Goal: Task Accomplishment & Management: Manage account settings

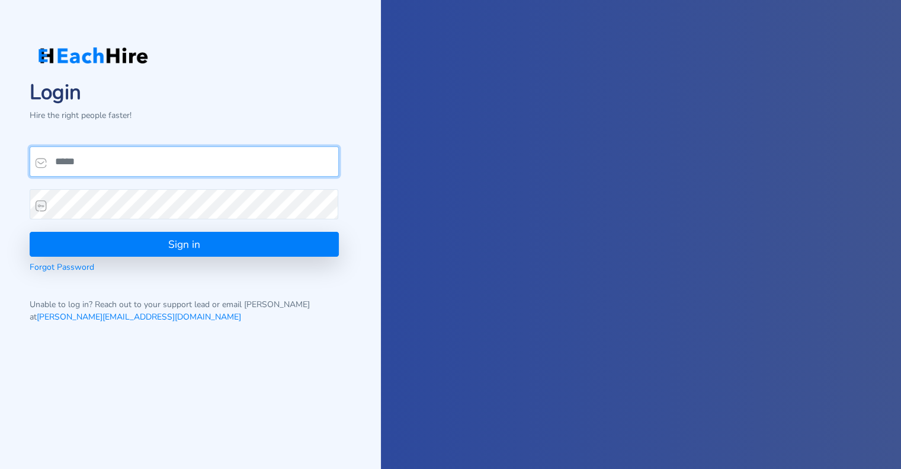
click at [81, 159] on input "email" at bounding box center [184, 161] width 309 height 30
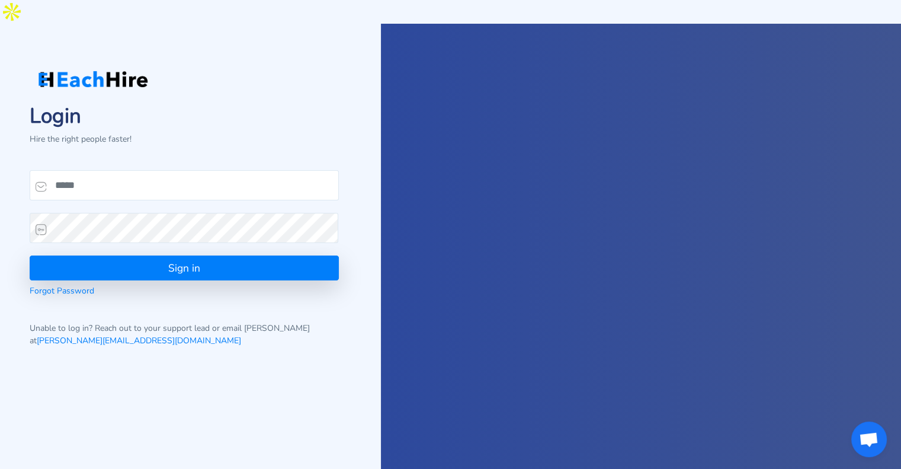
click at [146, 133] on p "Hire the right people faster!" at bounding box center [184, 139] width 309 height 12
click at [100, 170] on input "email" at bounding box center [184, 185] width 309 height 30
type input "**********"
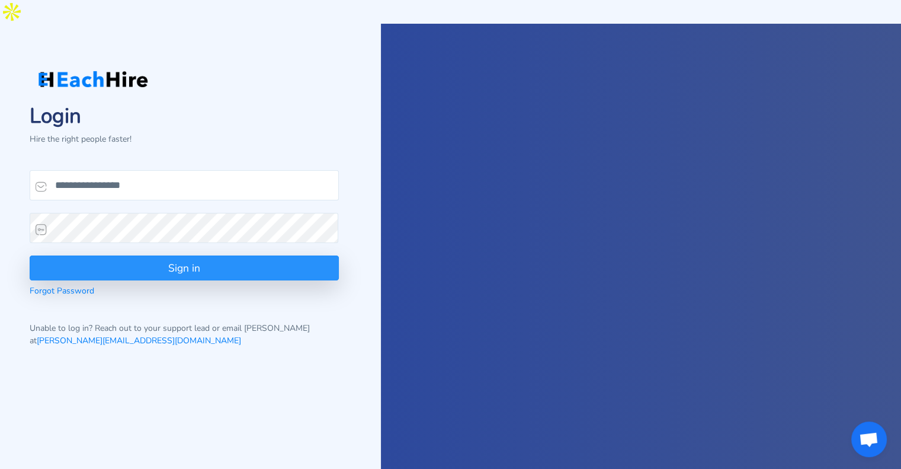
click at [187, 255] on button "Sign in" at bounding box center [184, 267] width 309 height 25
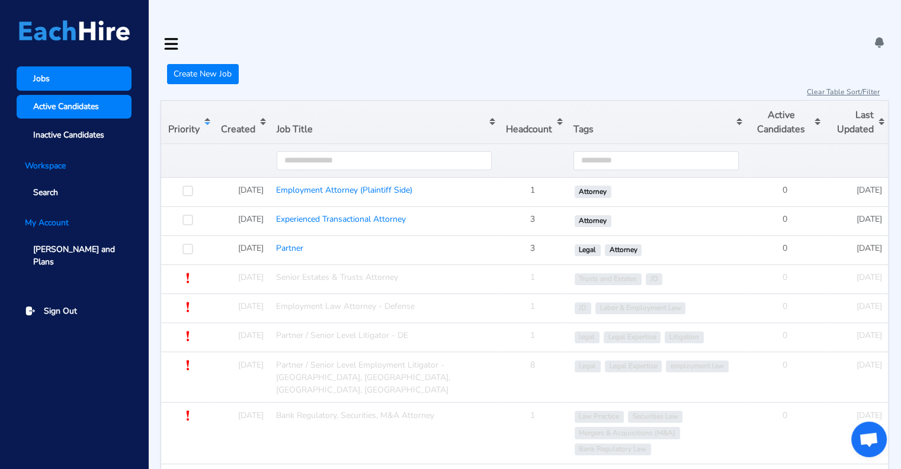
click at [55, 111] on span "Active Candidates" at bounding box center [66, 106] width 66 height 12
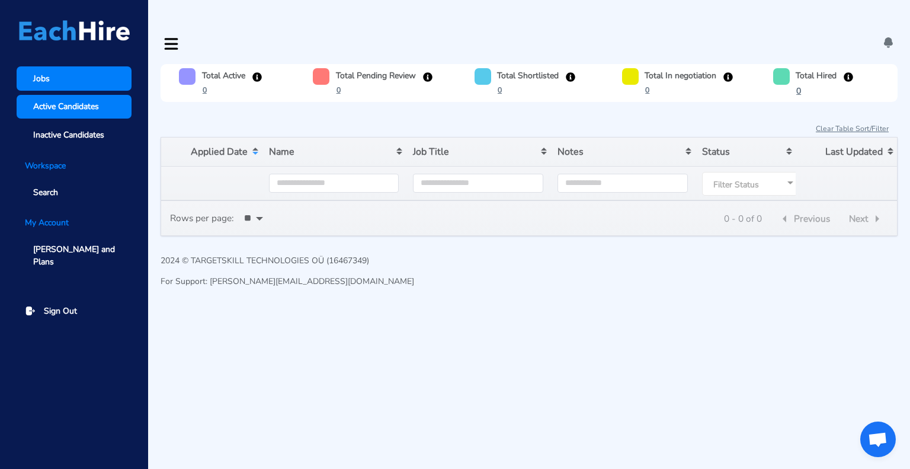
click at [41, 79] on span "Jobs" at bounding box center [41, 78] width 17 height 12
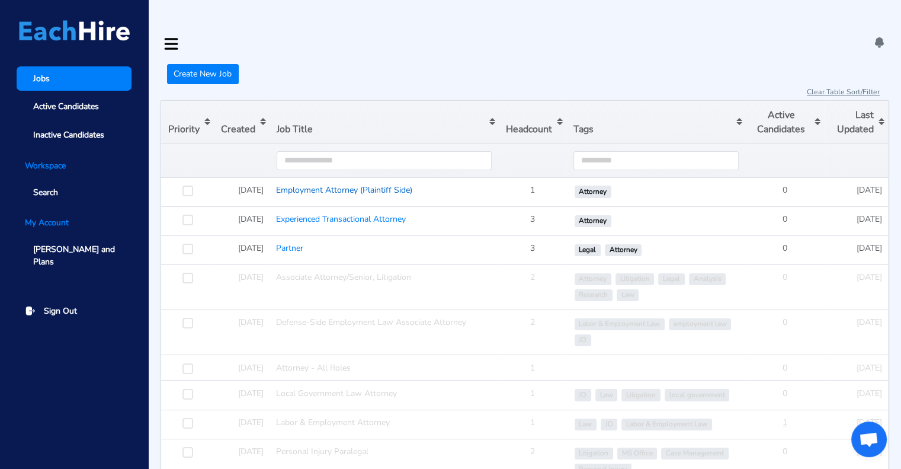
click at [353, 184] on link "Employment Attorney (Plaintiff Side)" at bounding box center [344, 189] width 136 height 11
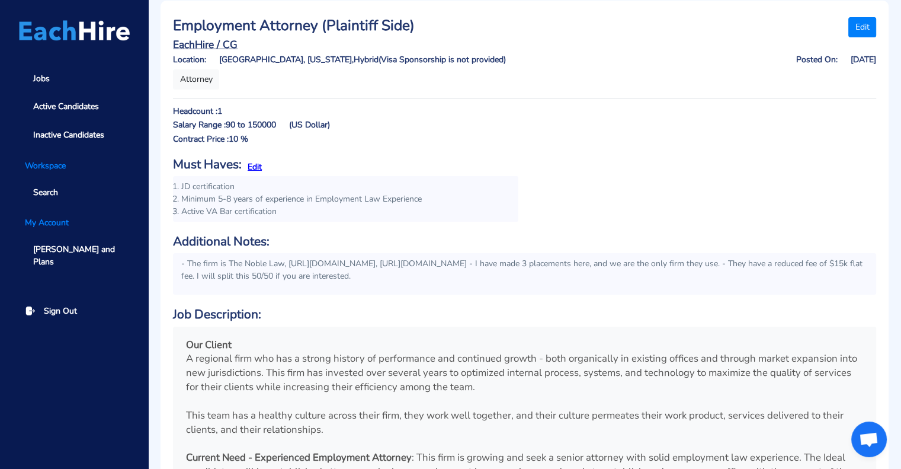
scroll to position [62, 0]
